Goal: Task Accomplishment & Management: Manage account settings

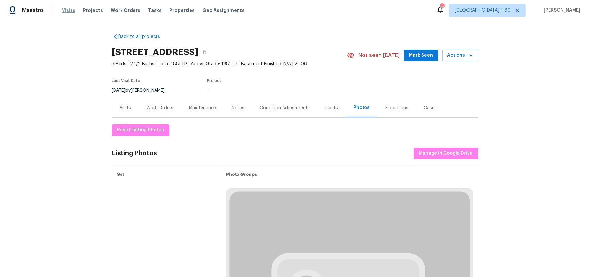
click at [65, 8] on span "Visits" at bounding box center [68, 10] width 13 height 6
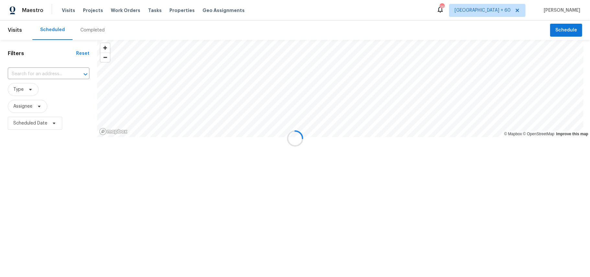
click at [94, 32] on div at bounding box center [295, 138] width 590 height 277
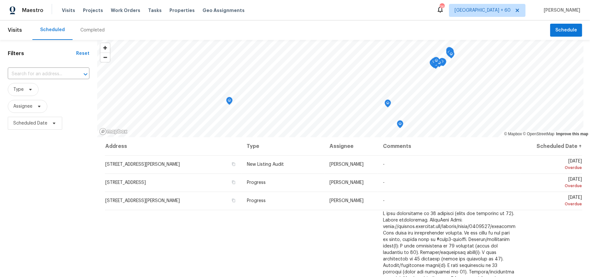
click at [97, 31] on div "Completed" at bounding box center [92, 30] width 24 height 6
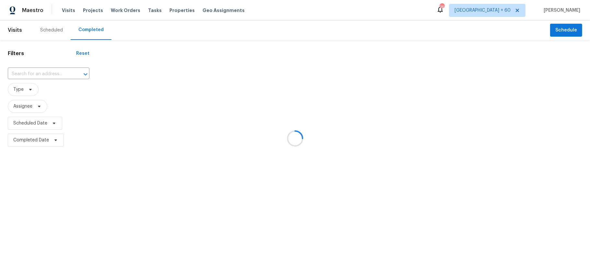
click at [24, 76] on div at bounding box center [295, 138] width 590 height 277
click at [27, 75] on input "text" at bounding box center [40, 74] width 64 height 10
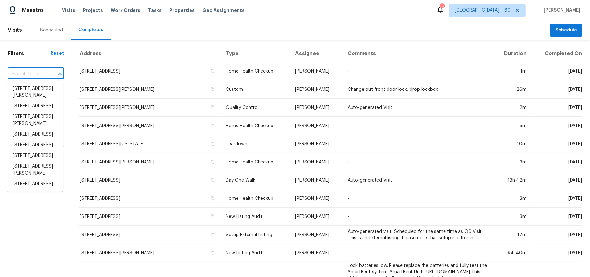
paste input "[STREET_ADDRESS]"
type input "[STREET_ADDRESS]"
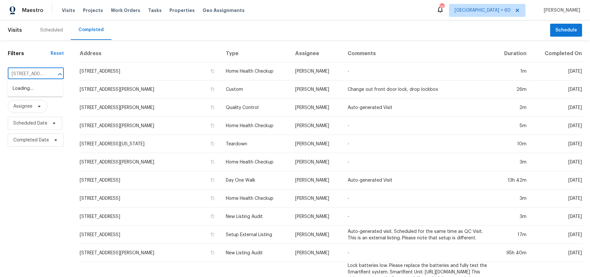
scroll to position [0, 43]
click at [32, 86] on li "[STREET_ADDRESS]" at bounding box center [34, 88] width 55 height 11
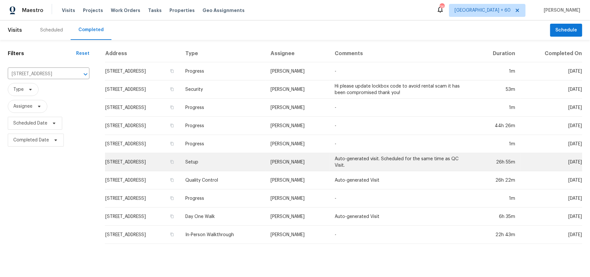
click at [226, 160] on td "Setup" at bounding box center [223, 162] width 86 height 18
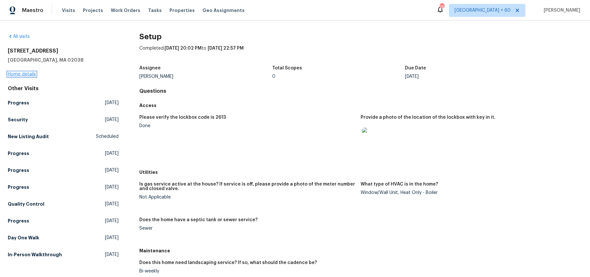
click at [29, 73] on link "Home details" at bounding box center [22, 74] width 28 height 5
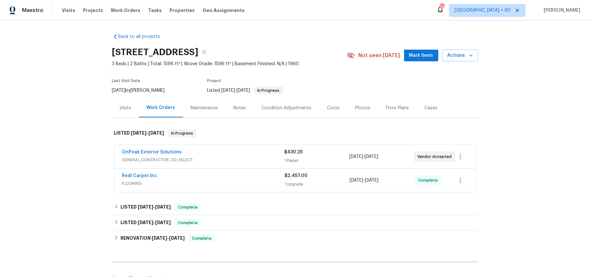
click at [362, 105] on div "Photos" at bounding box center [363, 108] width 15 height 6
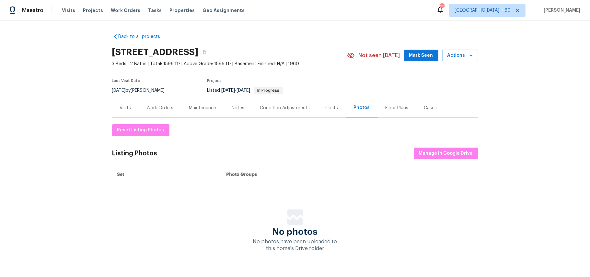
scroll to position [20, 0]
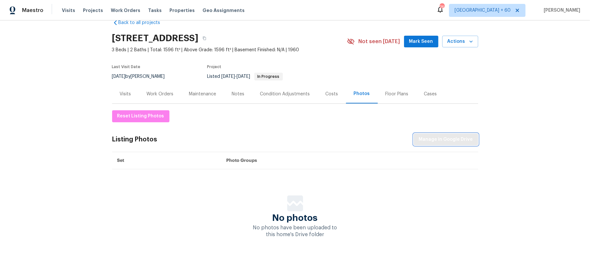
click at [458, 137] on button "Manage in Google Drive" at bounding box center [446, 140] width 64 height 12
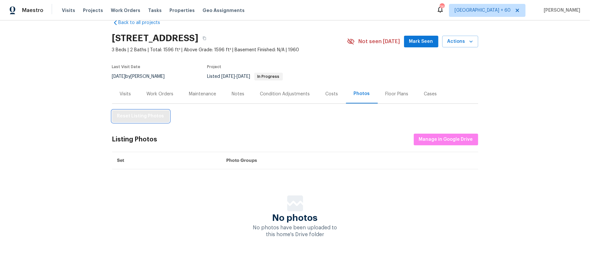
click at [148, 112] on span "Reset Listing Photos" at bounding box center [140, 116] width 47 height 8
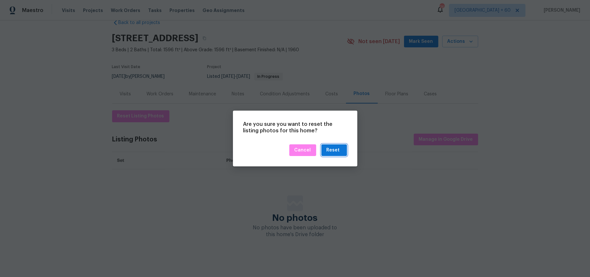
click at [340, 148] on div "Reset" at bounding box center [334, 150] width 15 height 8
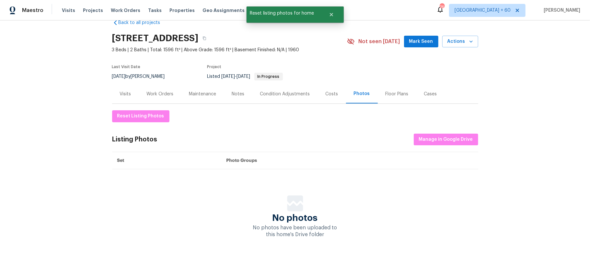
scroll to position [0, 0]
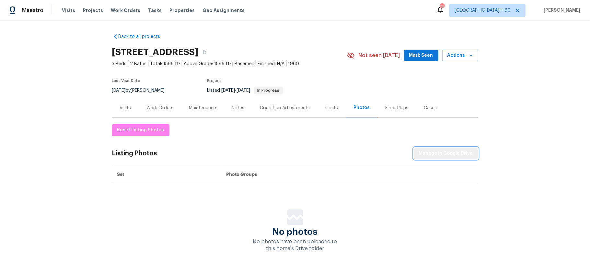
click at [461, 156] on span "Manage in Google Drive" at bounding box center [446, 153] width 54 height 8
